Goal: Task Accomplishment & Management: Complete application form

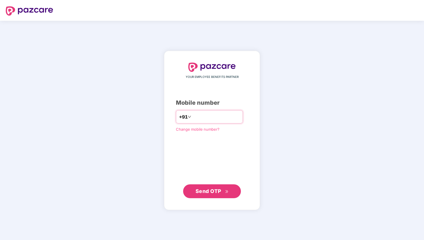
click at [211, 116] on input "number" at bounding box center [215, 116] width 47 height 9
type input "**********"
click at [216, 192] on span "Send OTP" at bounding box center [209, 191] width 26 height 6
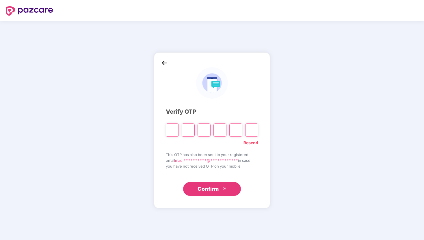
type input "*"
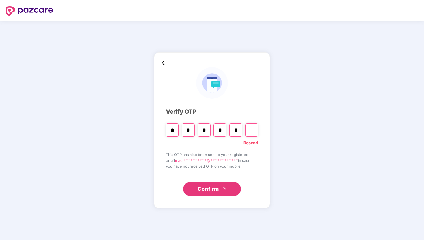
type input "*"
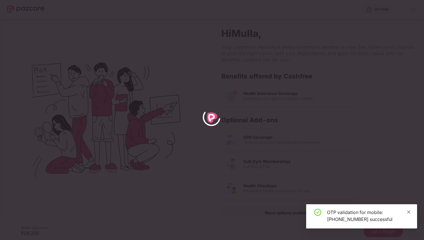
click at [410, 214] on icon "close" at bounding box center [409, 212] width 4 height 4
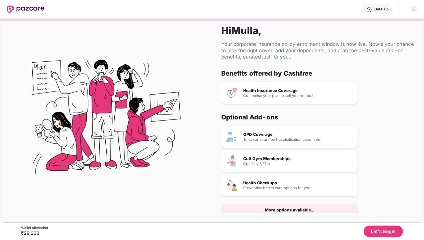
scroll to position [12, 0]
